Goal: Find specific page/section: Find specific page/section

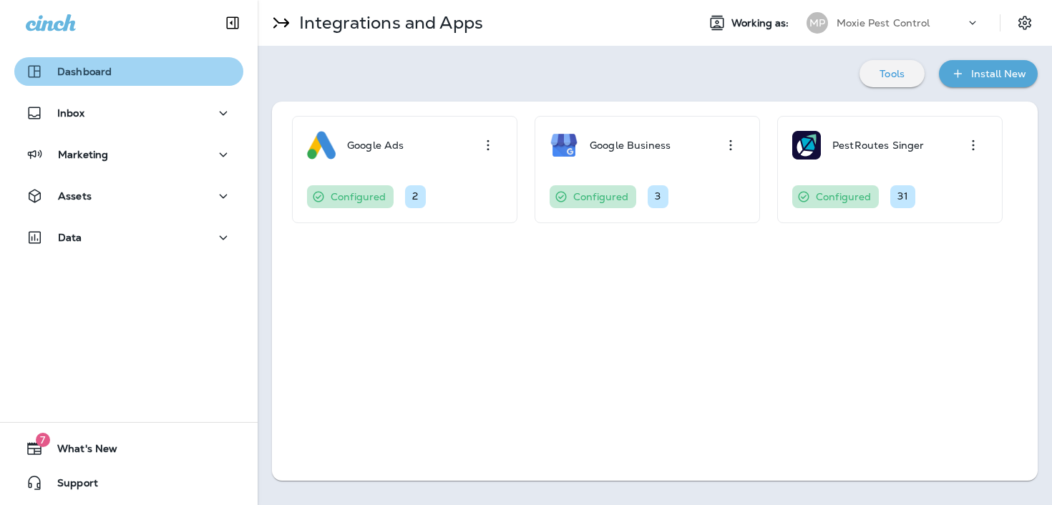
click at [190, 64] on div "Dashboard" at bounding box center [129, 71] width 206 height 17
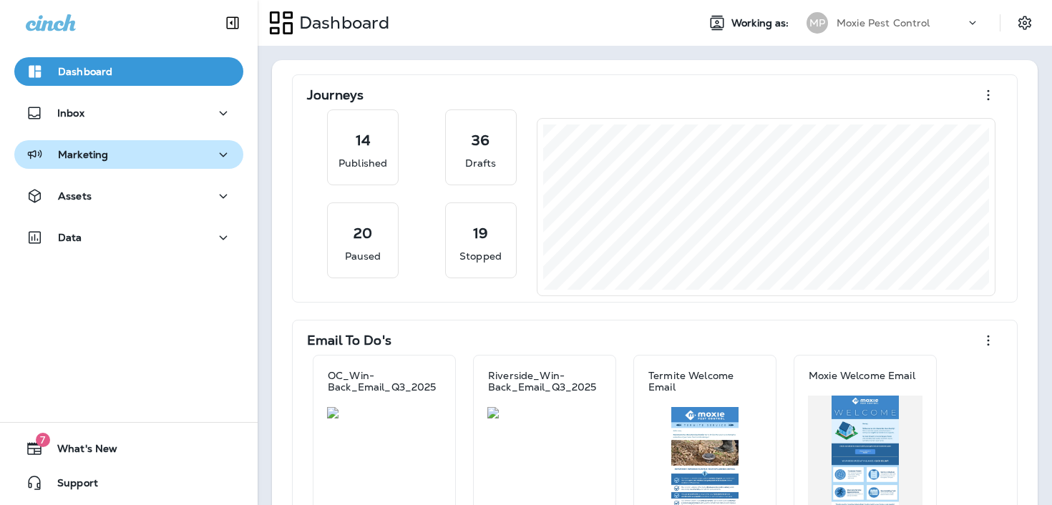
click at [152, 163] on div "Marketing" at bounding box center [129, 155] width 206 height 18
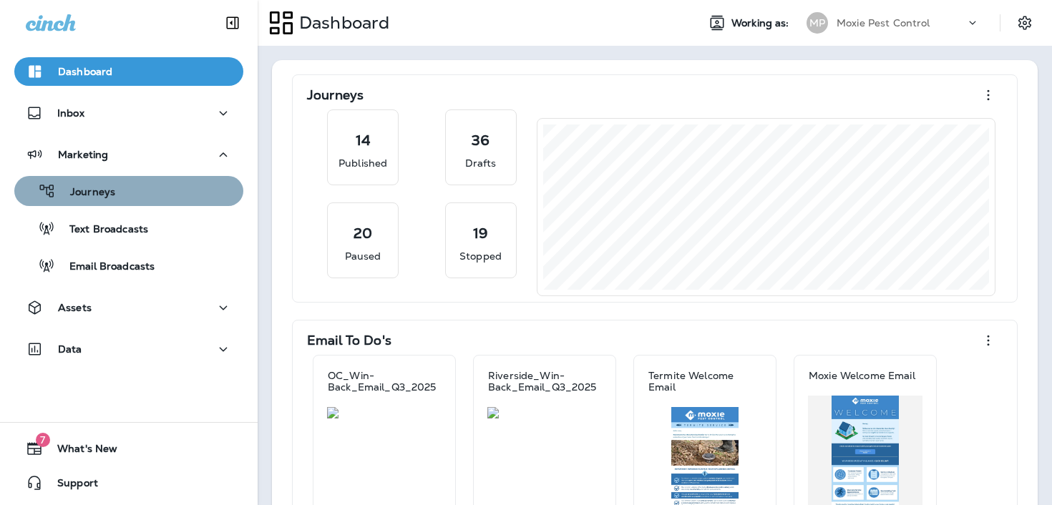
click at [163, 194] on div "Journeys" at bounding box center [129, 190] width 218 height 21
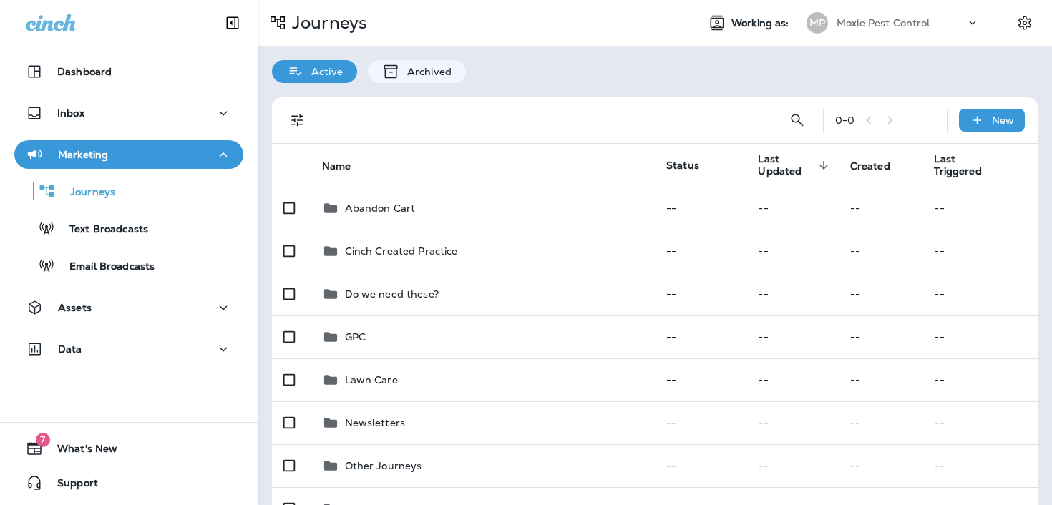
click at [130, 154] on div "Marketing" at bounding box center [129, 155] width 206 height 18
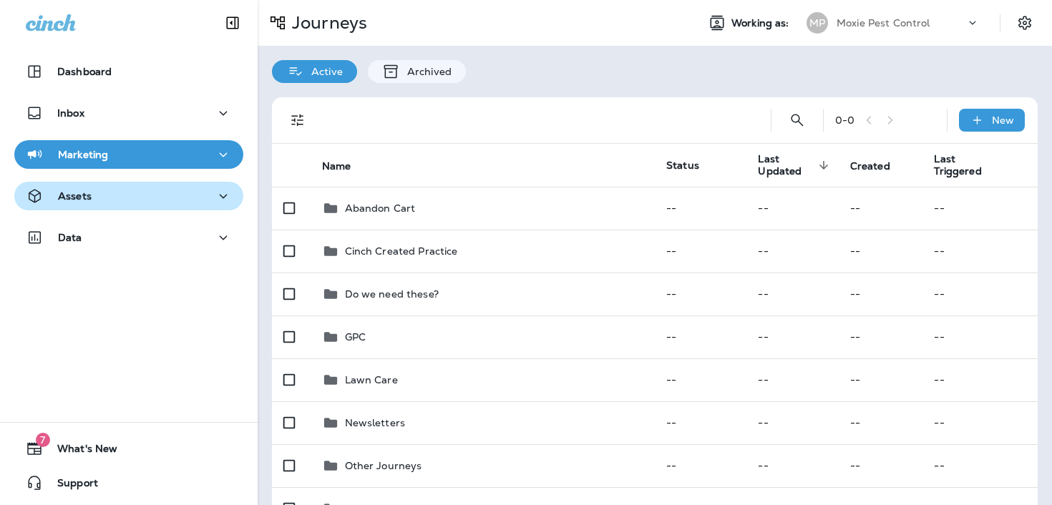
click at [120, 202] on div "Assets" at bounding box center [129, 197] width 206 height 18
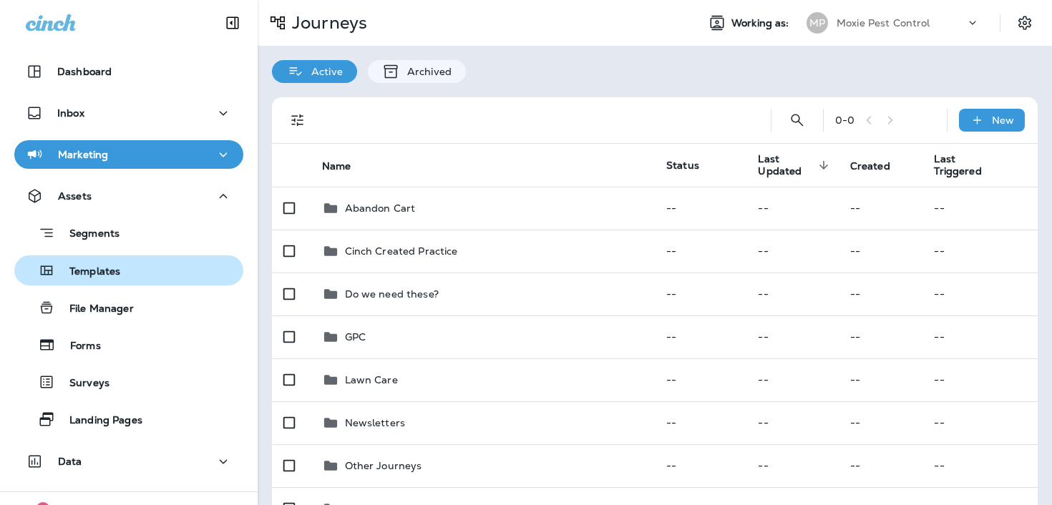
scroll to position [53, 0]
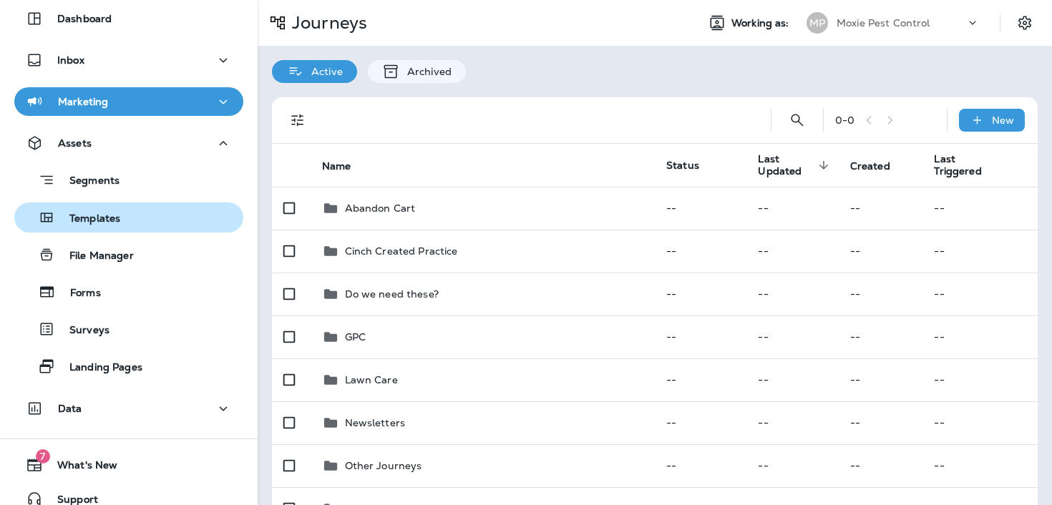
click at [134, 216] on div "Templates" at bounding box center [129, 217] width 218 height 21
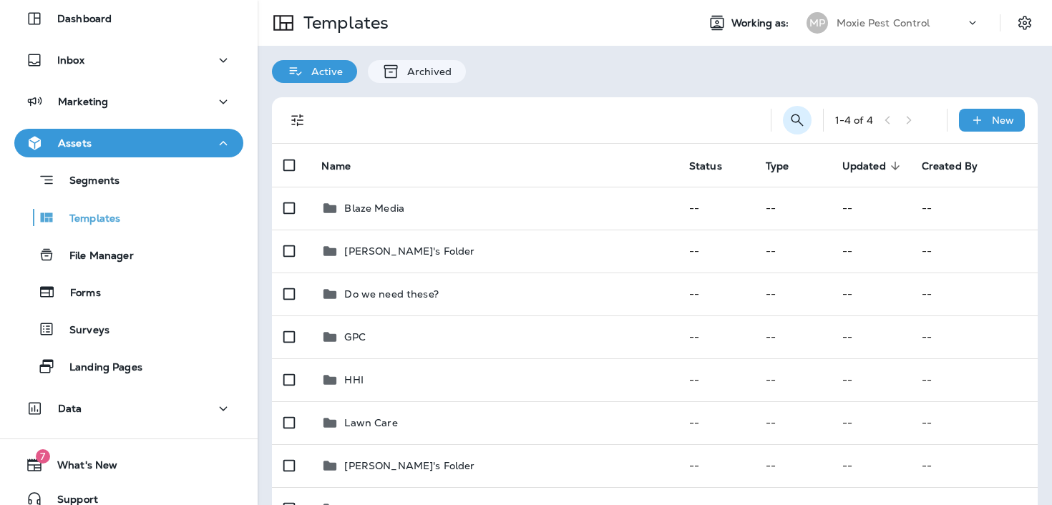
click at [800, 120] on icon "Search Templates" at bounding box center [797, 120] width 12 height 12
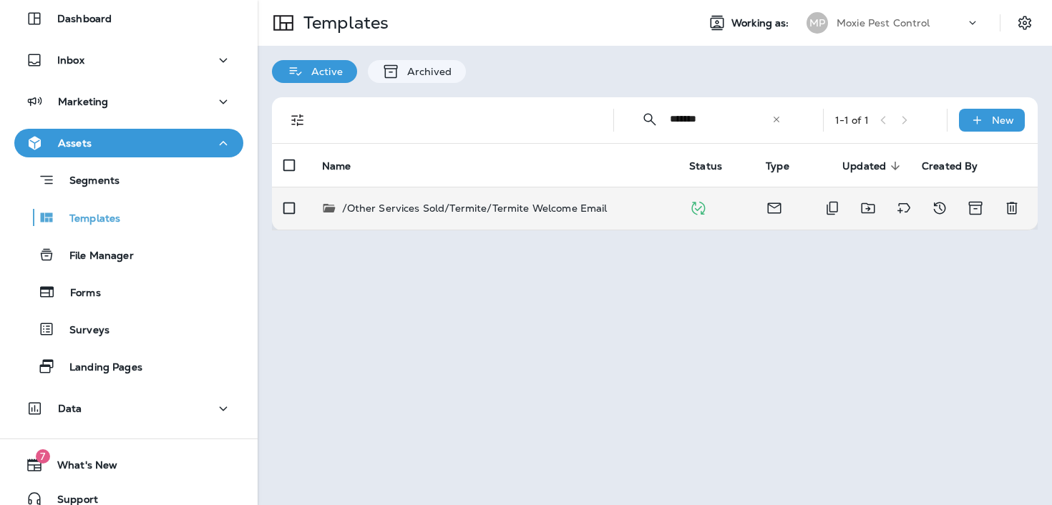
type input "*******"
click at [550, 207] on p "/Other Services Sold/Termite/Termite Welcome Email" at bounding box center [475, 208] width 266 height 14
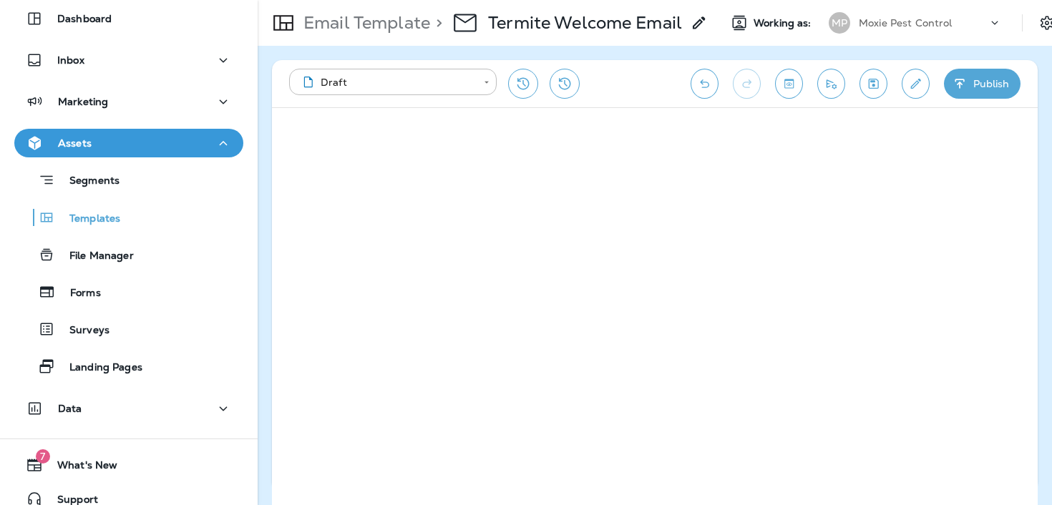
click at [388, 28] on p "Email Template" at bounding box center [364, 22] width 132 height 21
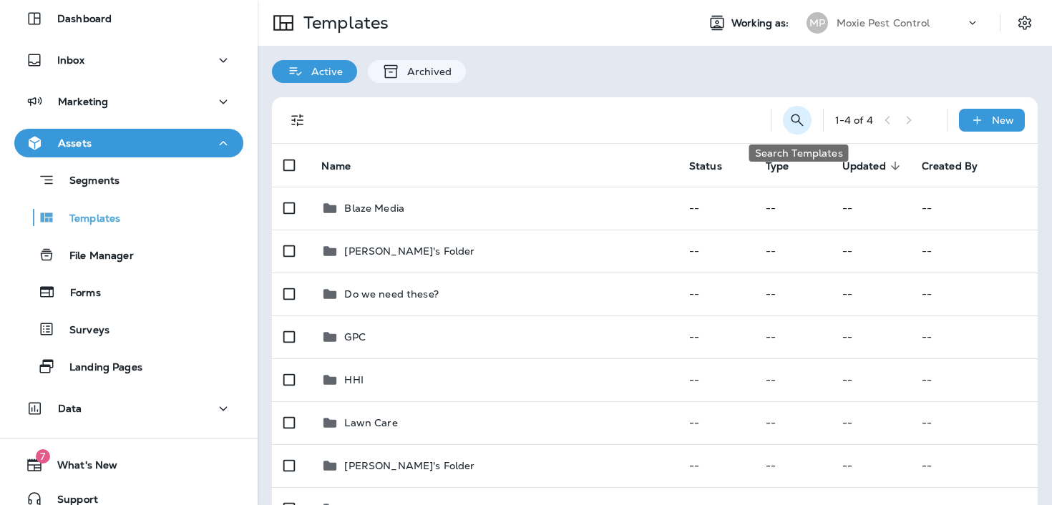
click at [796, 120] on icon "Search Templates" at bounding box center [797, 120] width 17 height 17
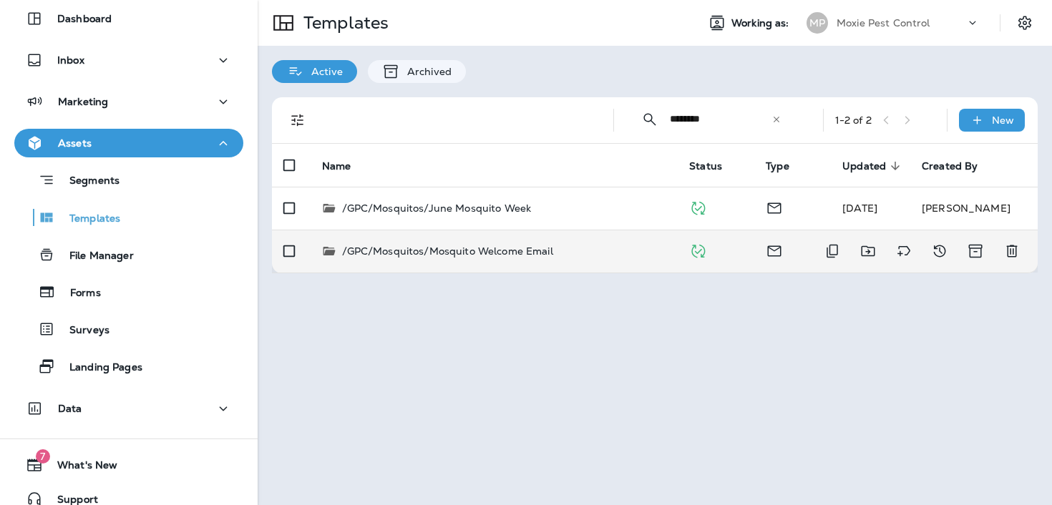
type input "********"
click at [565, 261] on td "/GPC/Mosquitos/Mosquito Welcome Email" at bounding box center [495, 251] width 368 height 43
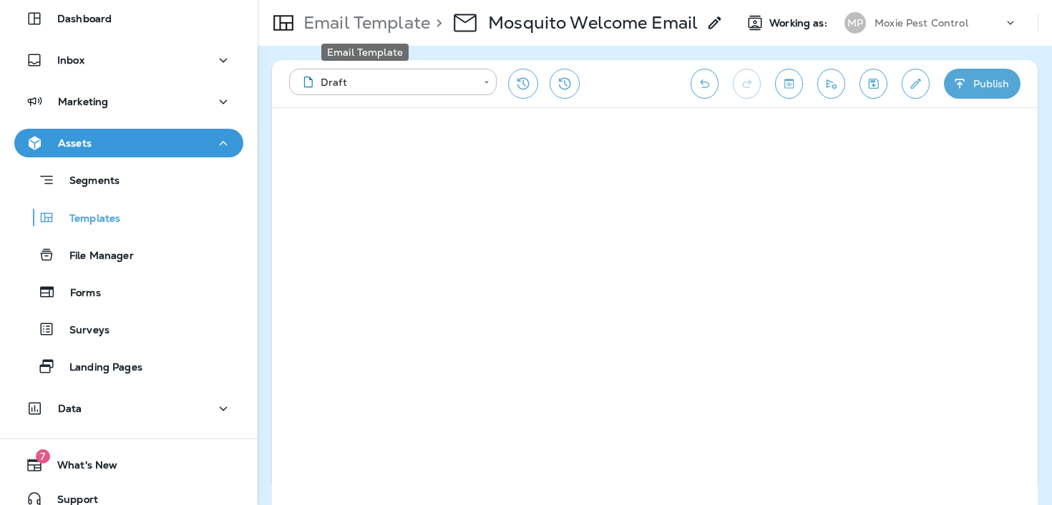
click at [352, 21] on p "Email Template" at bounding box center [364, 22] width 132 height 21
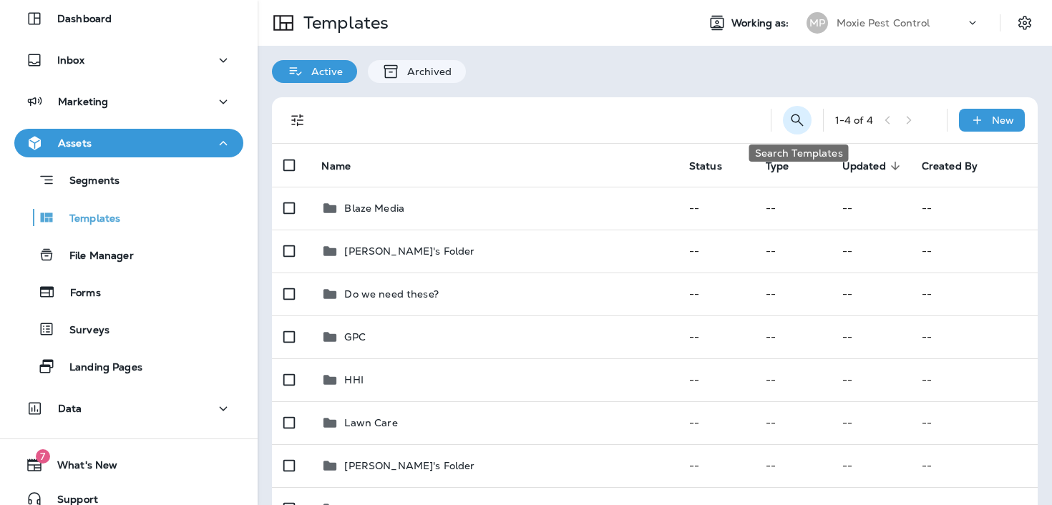
click at [802, 117] on icon "Search Templates" at bounding box center [797, 120] width 17 height 17
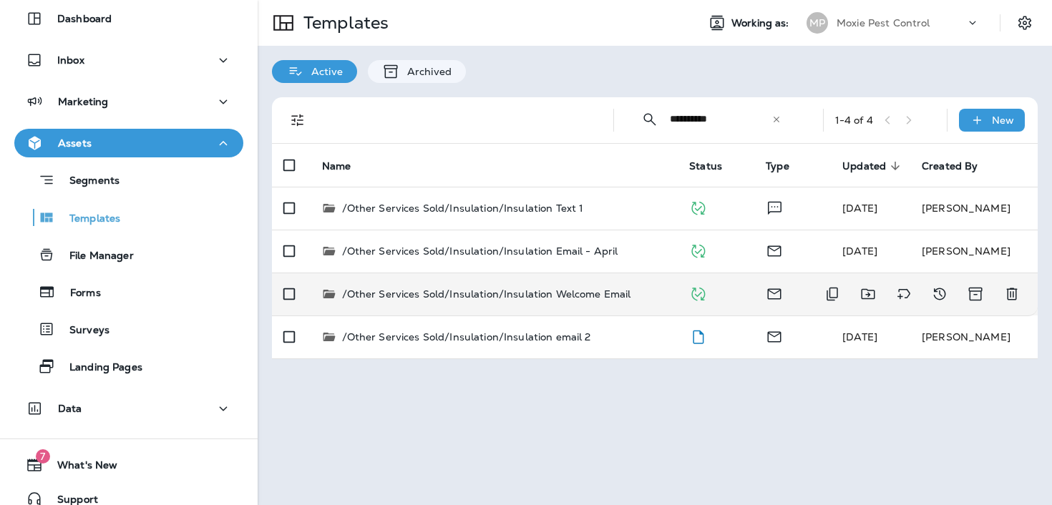
type input "**********"
click at [543, 286] on td "/Other Services Sold/Insulation/Insulation Welcome Email" at bounding box center [495, 294] width 368 height 43
